Goal: Manage account settings

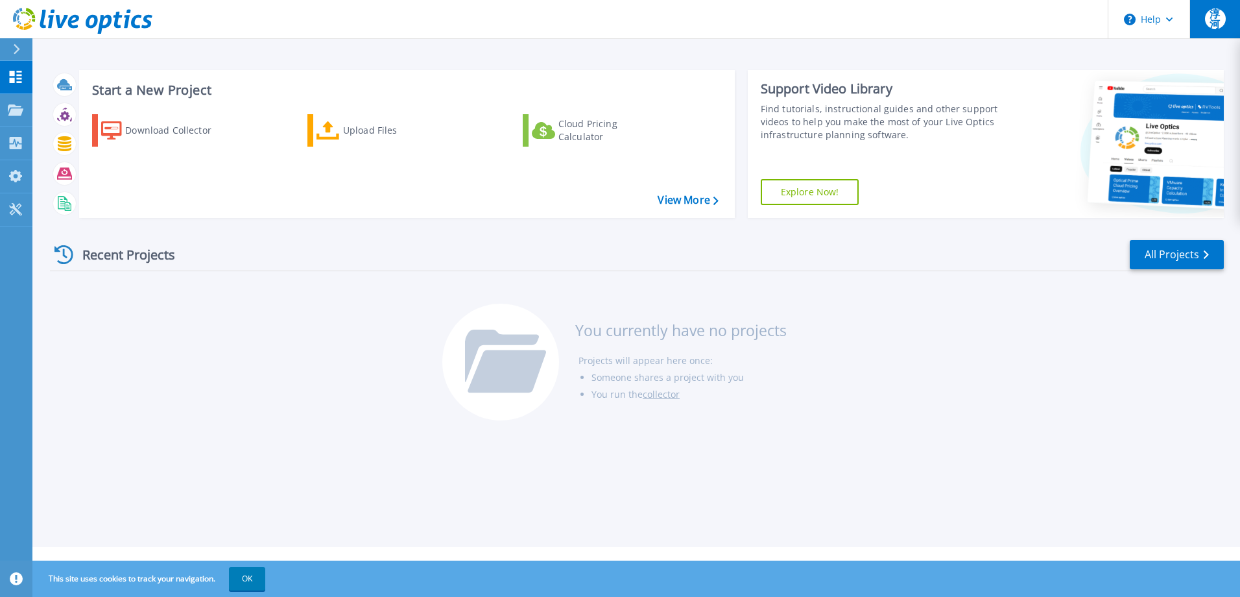
click at [1220, 19] on span "淳河" at bounding box center [1215, 18] width 21 height 21
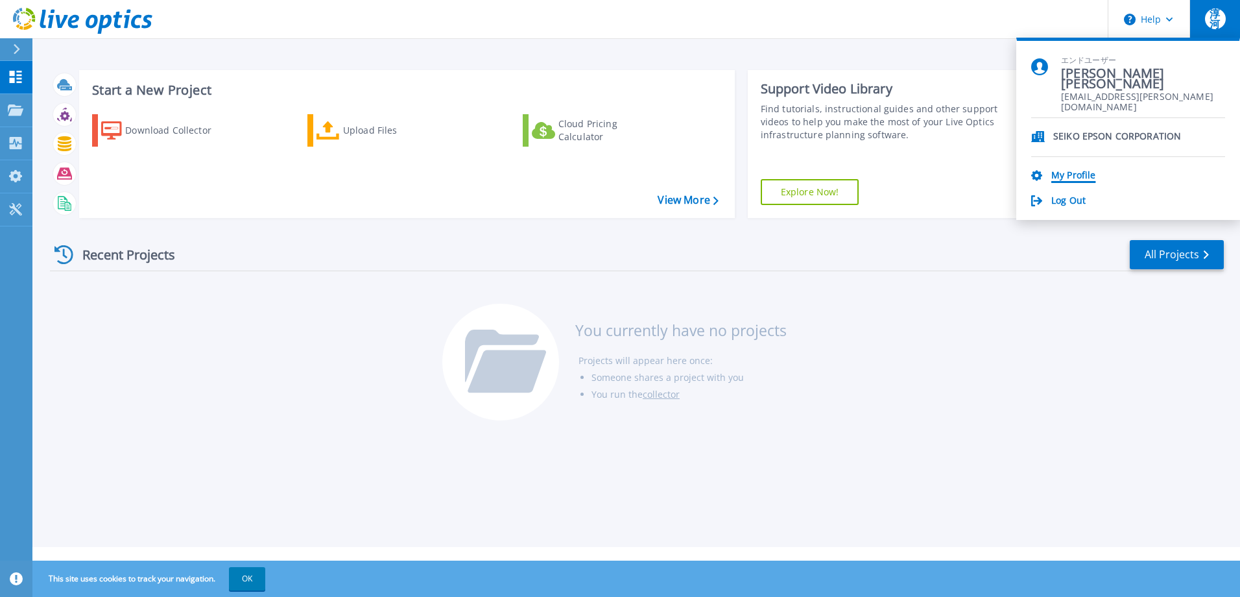
click at [1076, 174] on link "My Profile" at bounding box center [1073, 176] width 44 height 12
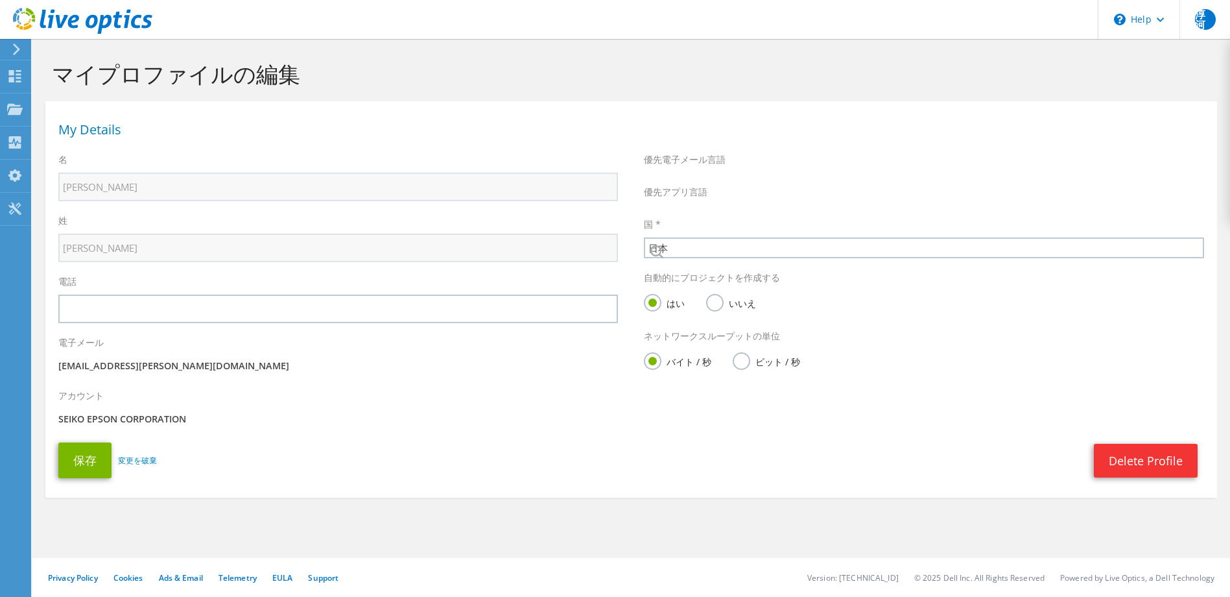
select select "110"
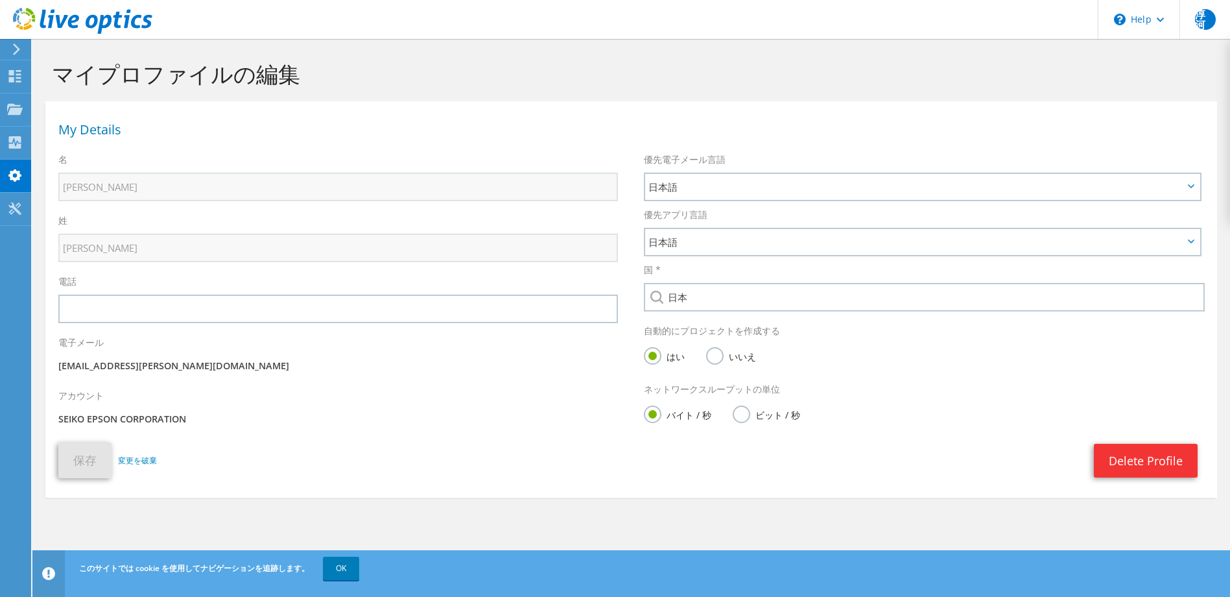
click at [12, 45] on icon at bounding box center [17, 49] width 10 height 12
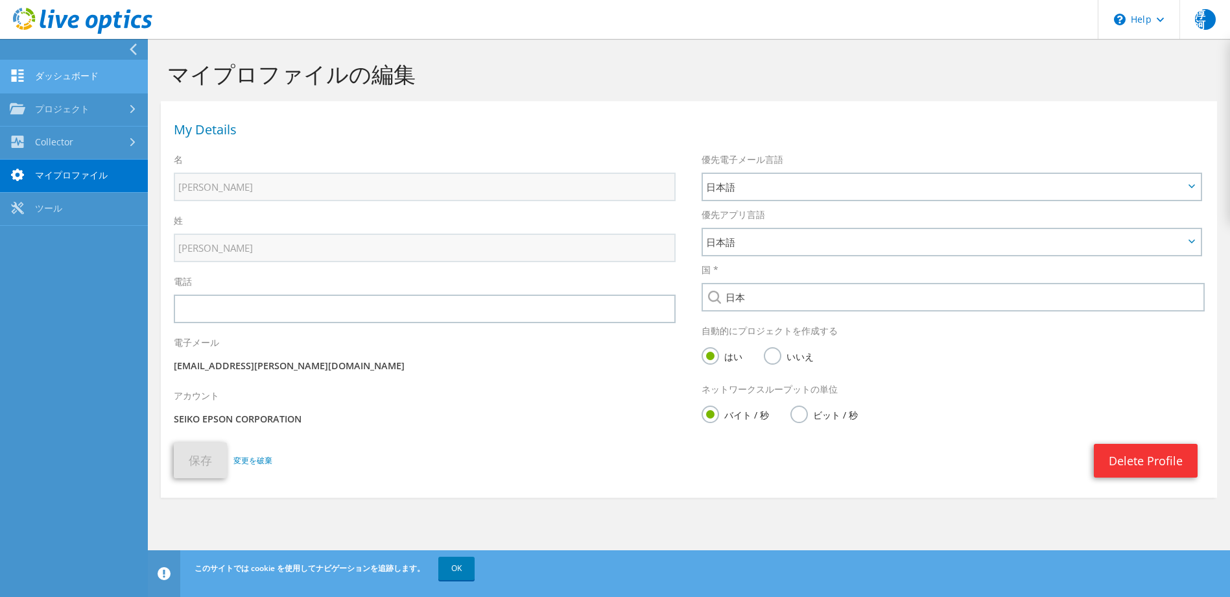
click at [42, 69] on link "ダッシュボード" at bounding box center [74, 76] width 148 height 33
click at [56, 211] on link "ツール" at bounding box center [74, 209] width 148 height 33
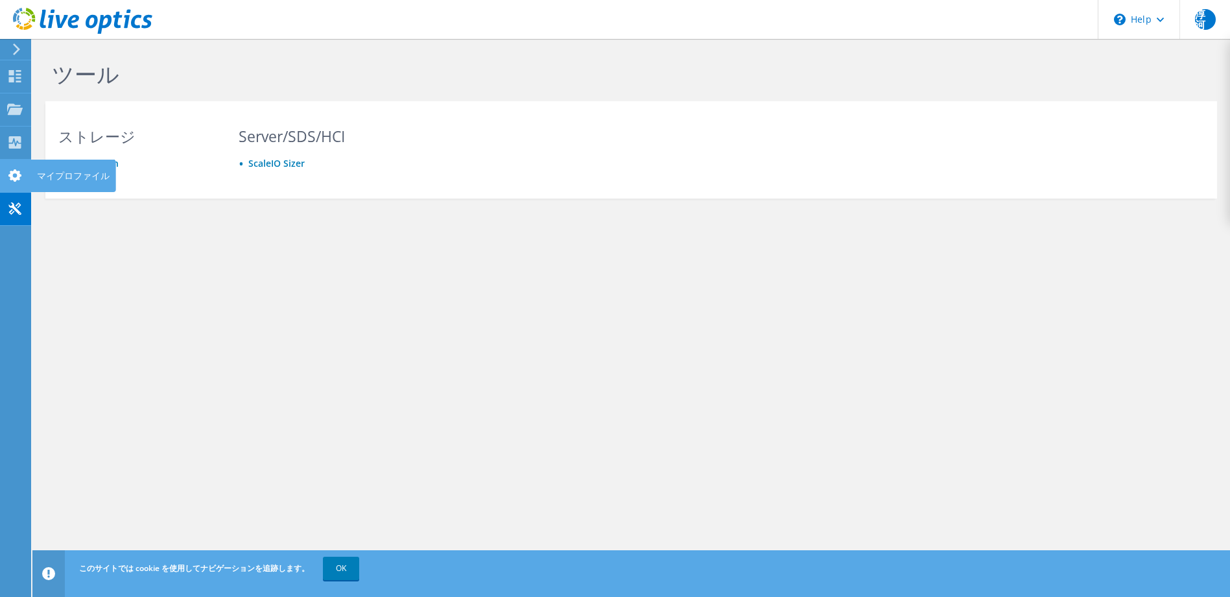
click at [20, 172] on icon at bounding box center [15, 175] width 16 height 12
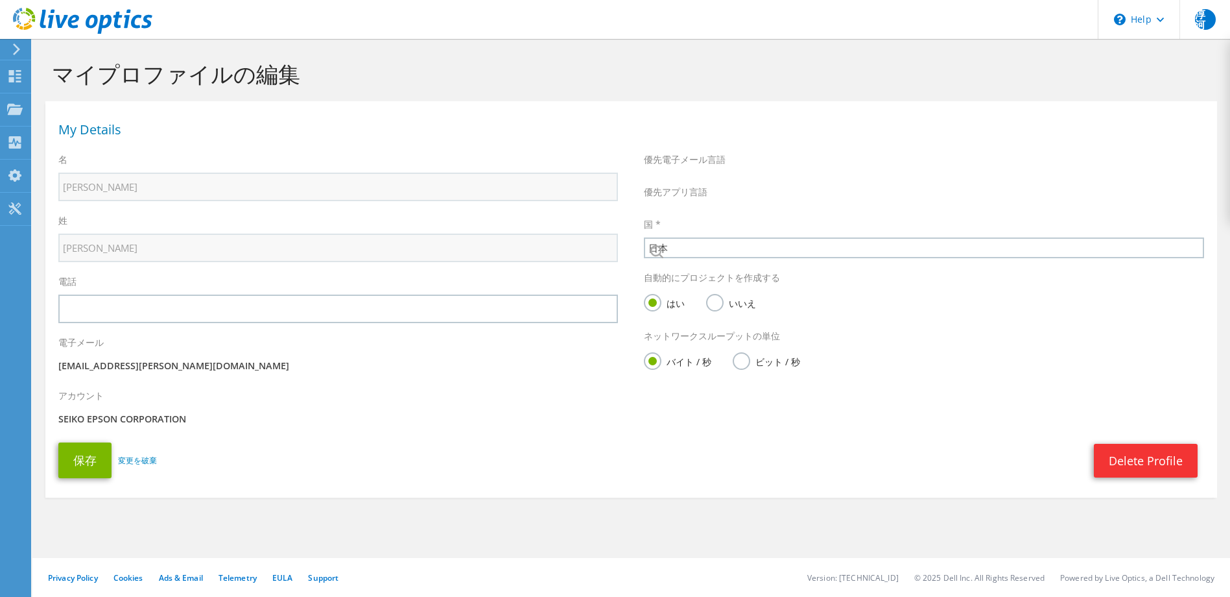
select select "110"
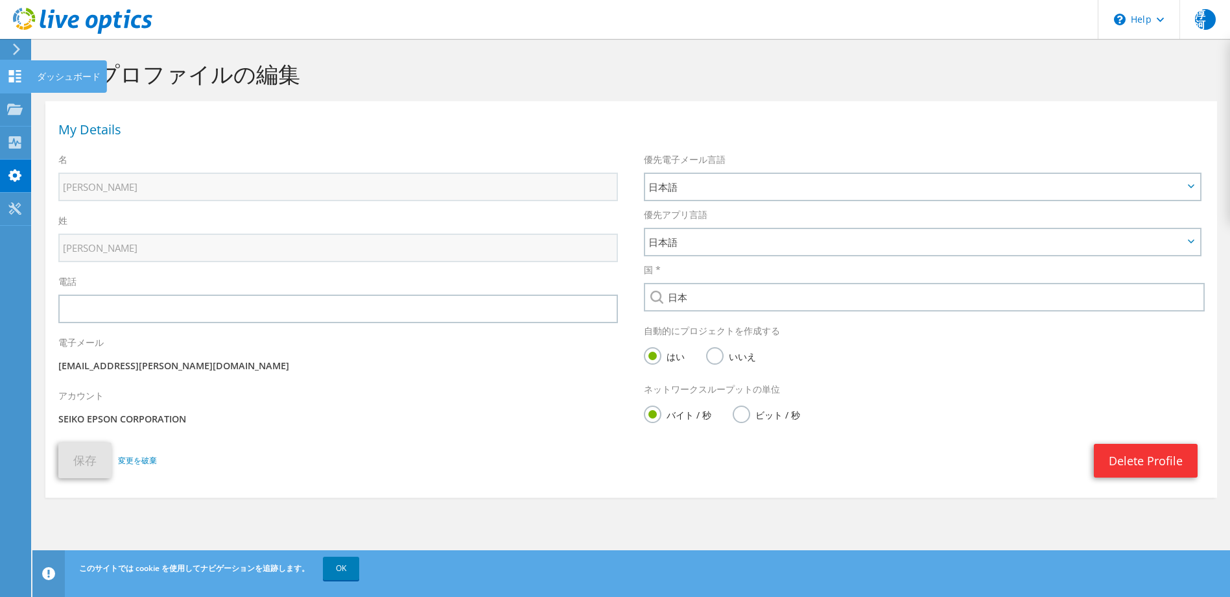
click at [16, 73] on icon at bounding box center [15, 76] width 16 height 12
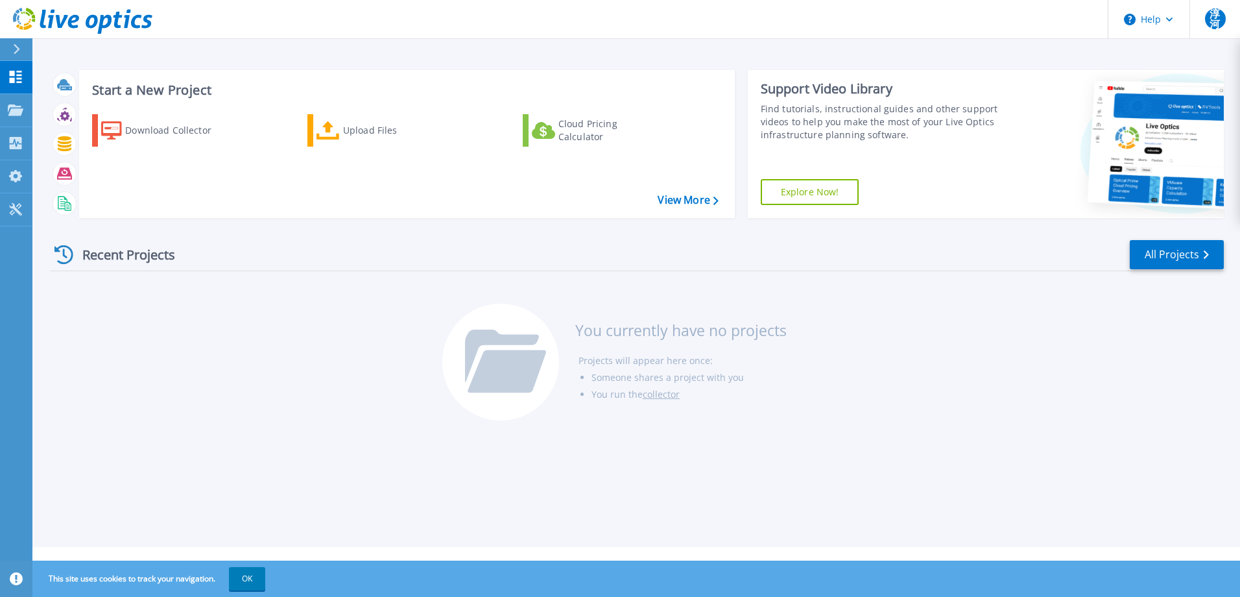
click at [0, 272] on html "Help 淳河 エンドユーザー 淳二 [PERSON_NAME] [PERSON_NAME][EMAIL_ADDRESS][DOMAIN_NAME] SEIK…" at bounding box center [620, 273] width 1240 height 547
